Goal: Go to known website: Access a specific website the user already knows

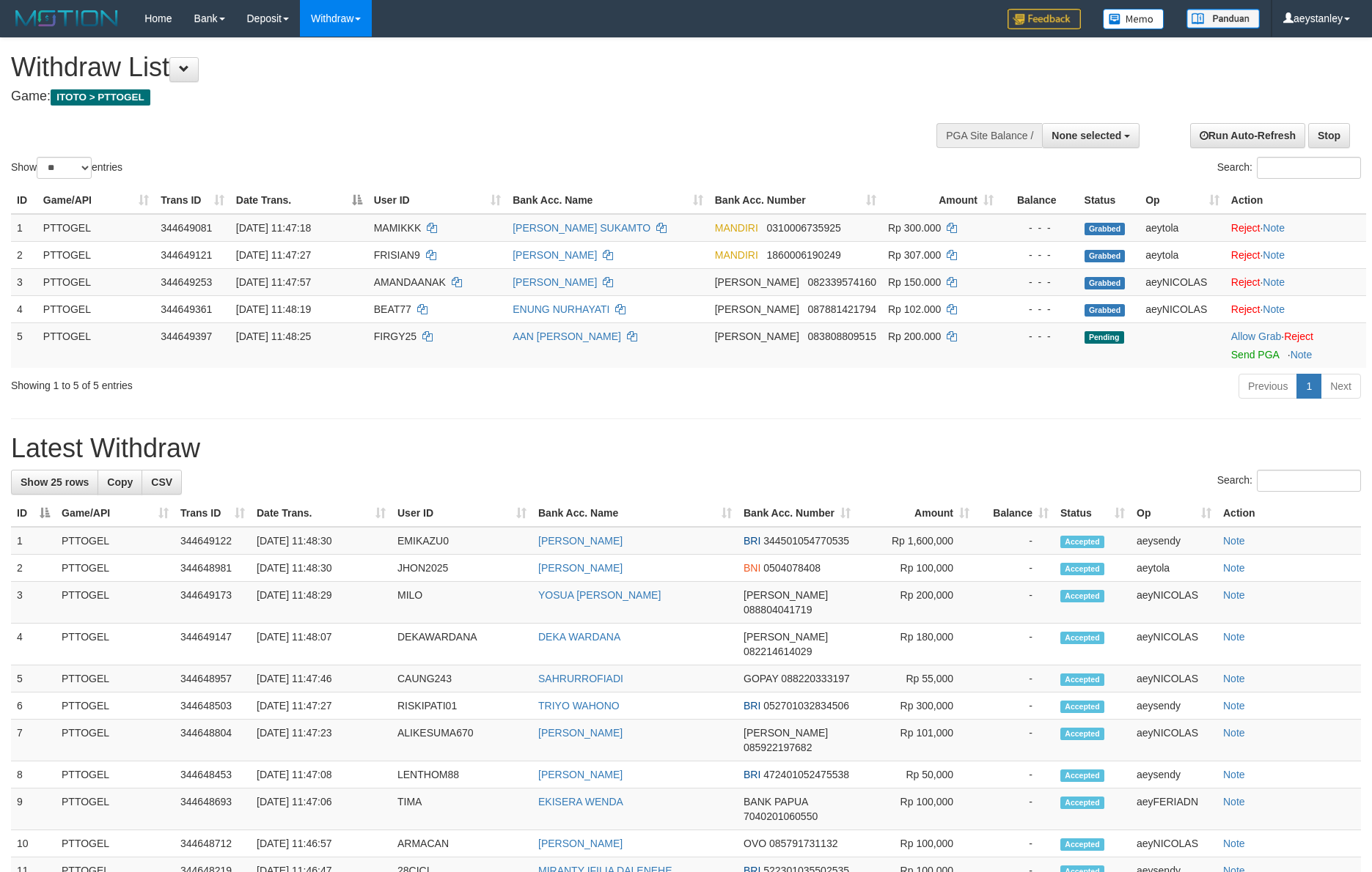
select select
select select "**"
select select
select select "**"
